Goal: Navigation & Orientation: Go to known website

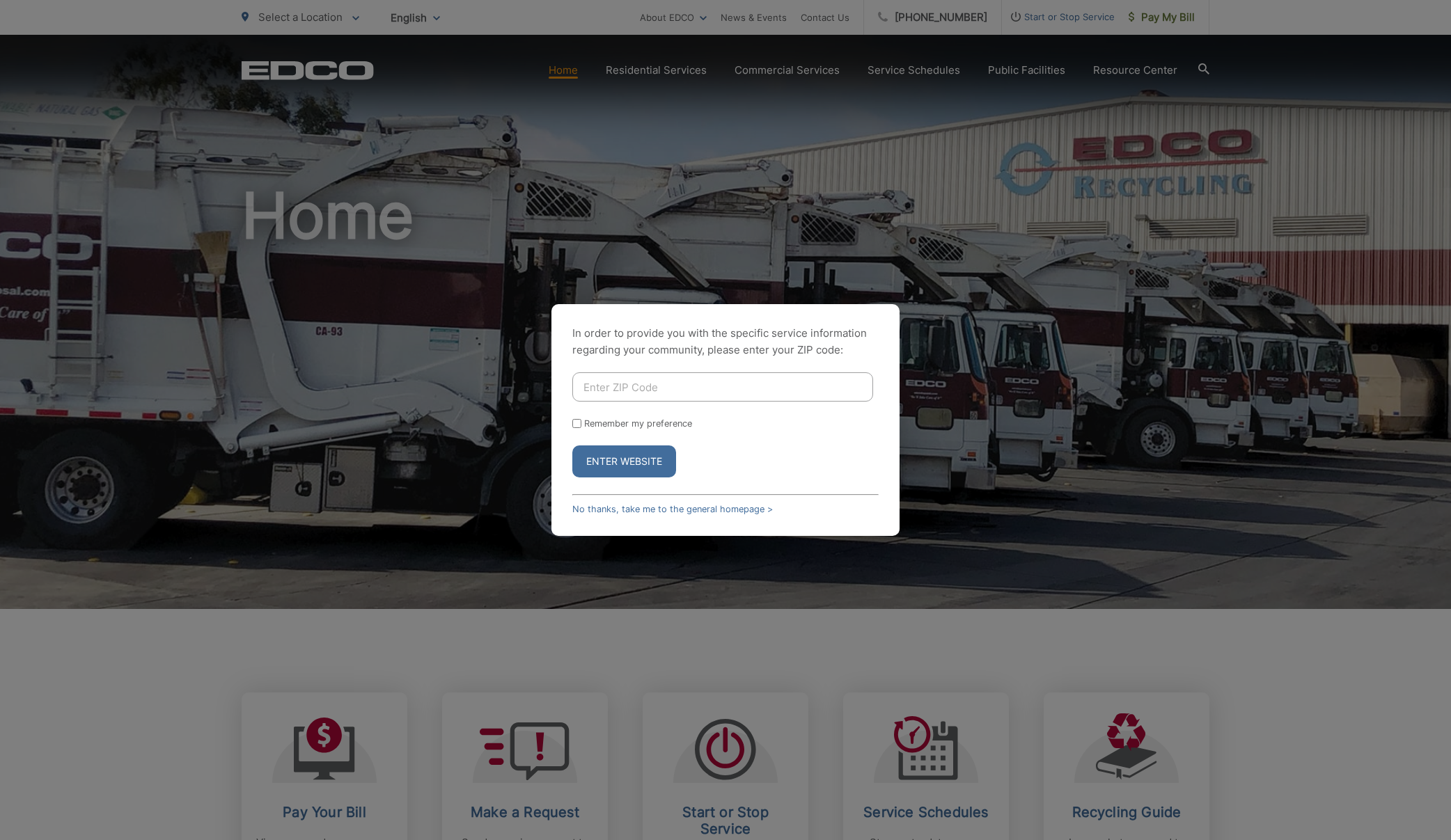
click at [689, 377] on input "Enter ZIP Code" at bounding box center [722, 386] width 300 height 29
click at [685, 389] on input "Enter ZIP Code" at bounding box center [722, 386] width 300 height 29
type input "90275"
click at [576, 425] on input "Remember my preference" at bounding box center [576, 423] width 9 height 9
checkbox input "true"
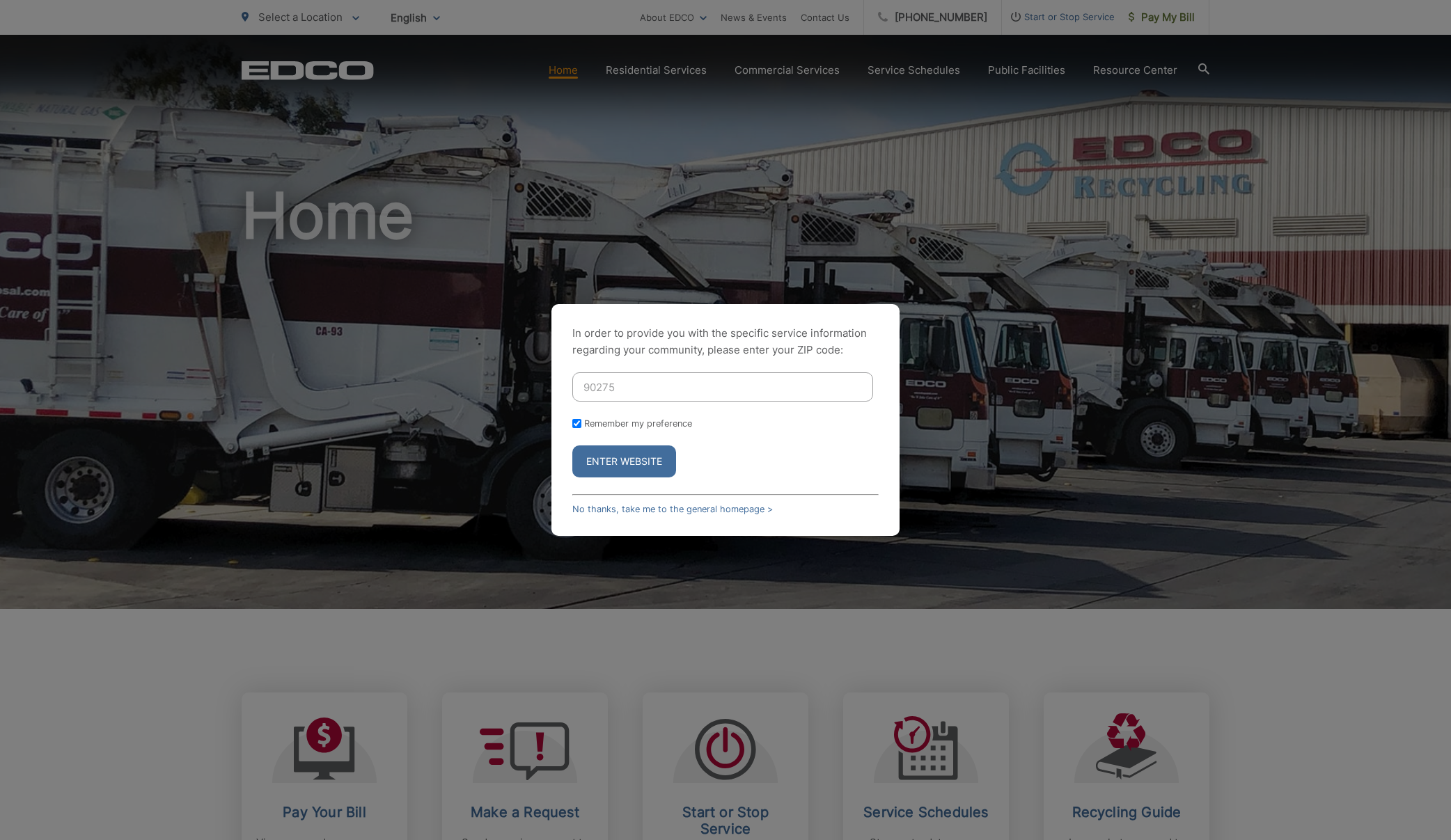
click at [595, 463] on button "Enter Website" at bounding box center [624, 461] width 104 height 32
